Goal: Find specific page/section: Find specific page/section

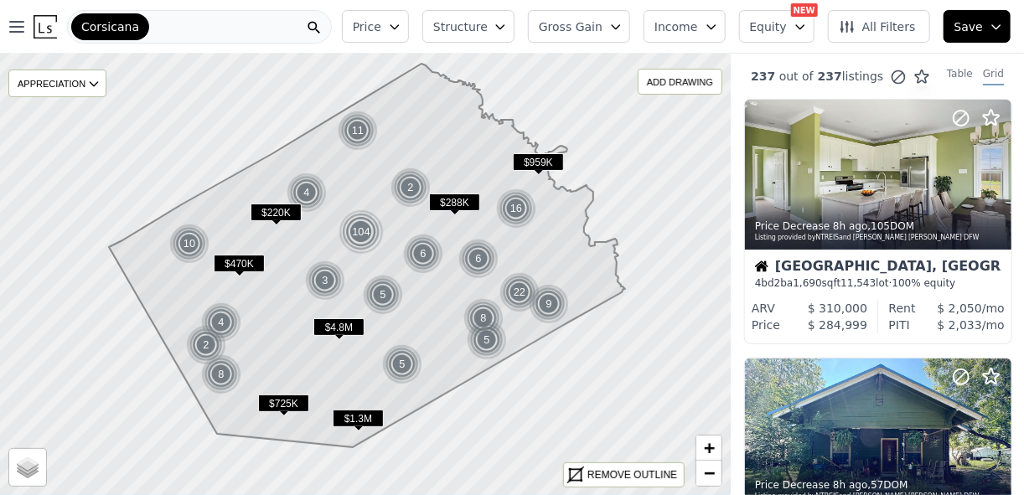
click at [261, 18] on div "Corsicana" at bounding box center [199, 27] width 265 height 34
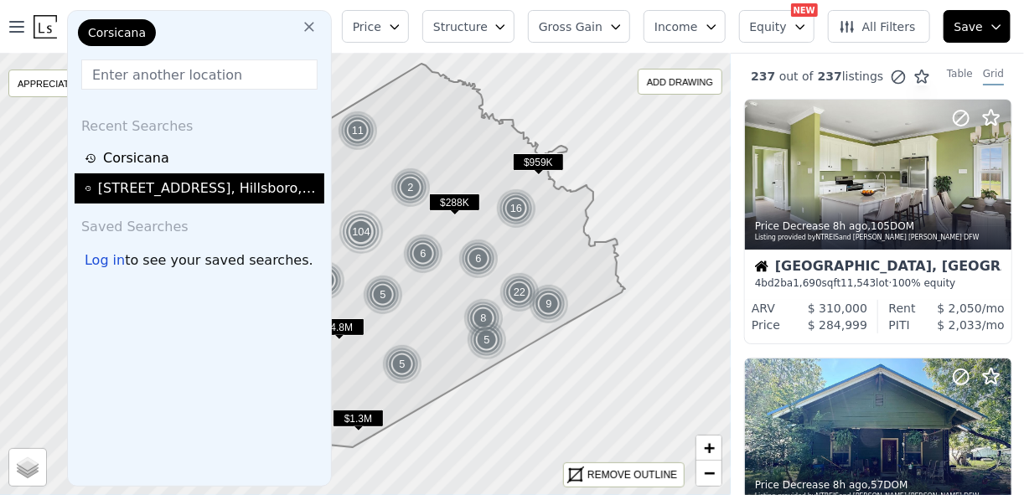
click at [175, 189] on div "[STREET_ADDRESS]" at bounding box center [208, 189] width 221 height 20
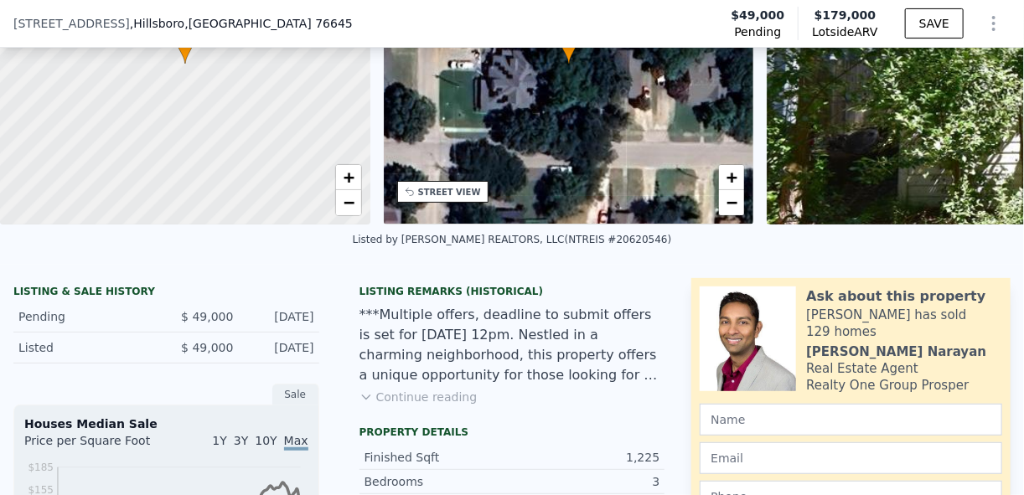
scroll to position [183, 0]
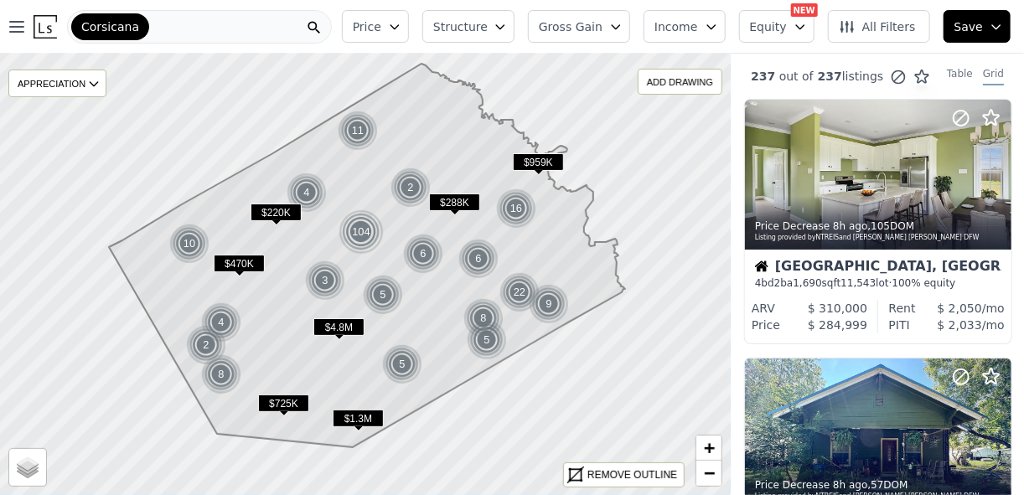
click at [262, 24] on div "Corsicana" at bounding box center [199, 27] width 265 height 34
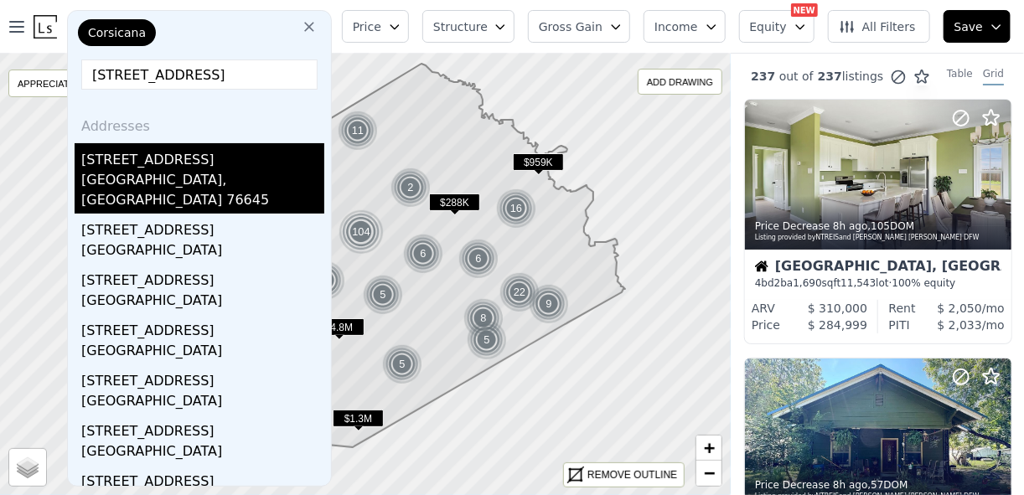
type input "[STREET_ADDRESS]"
click at [168, 160] on div "[STREET_ADDRESS]" at bounding box center [202, 156] width 243 height 27
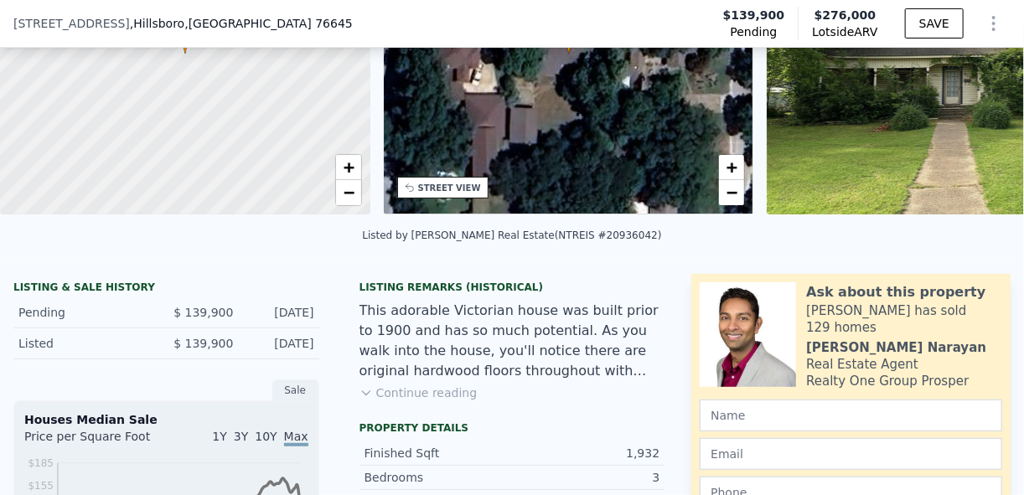
scroll to position [204, 0]
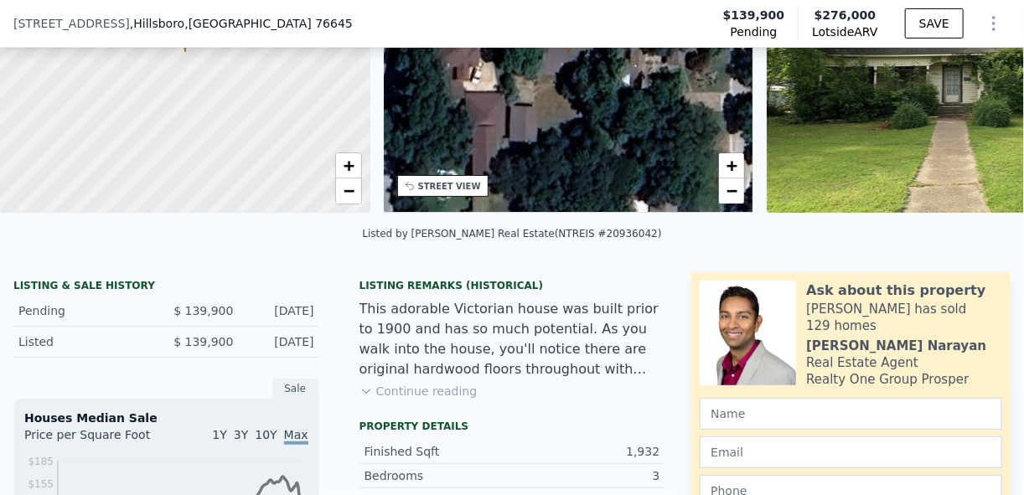
click at [370, 400] on button "Continue reading" at bounding box center [419, 391] width 118 height 17
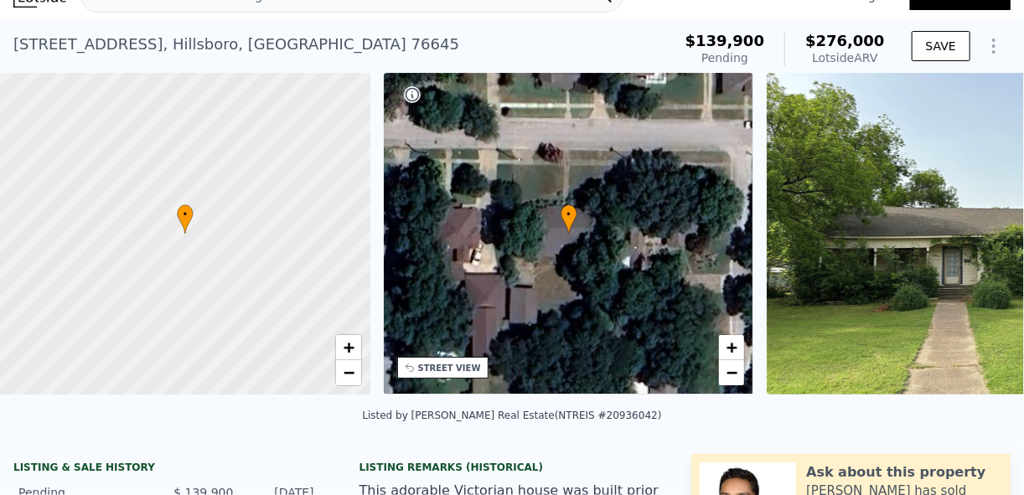
scroll to position [0, 0]
